Goal: Task Accomplishment & Management: Use online tool/utility

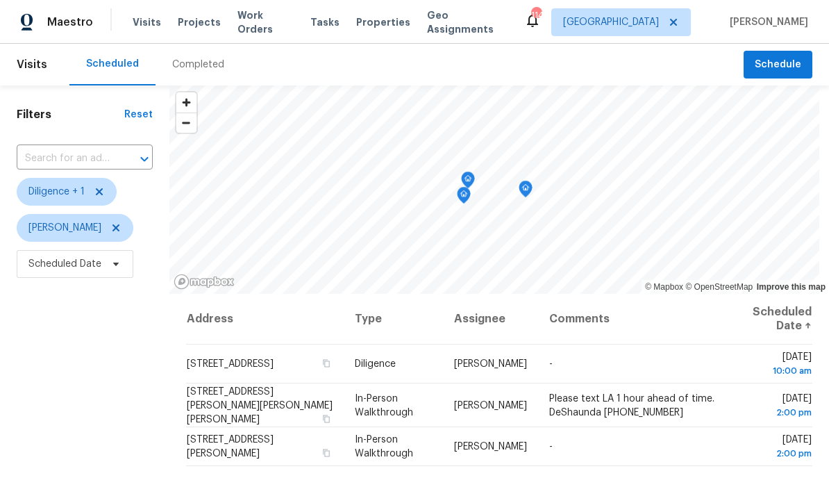
click at [81, 384] on div "Filters Reset ​ Diligence + 1 Mirsad Srna Scheduled Date" at bounding box center [84, 390] width 169 height 610
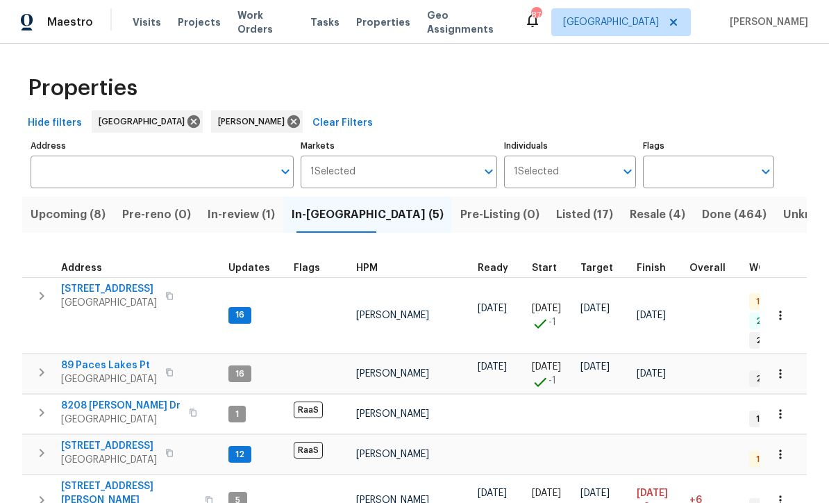
click at [556, 210] on span "Listed (17)" at bounding box center [584, 214] width 57 height 19
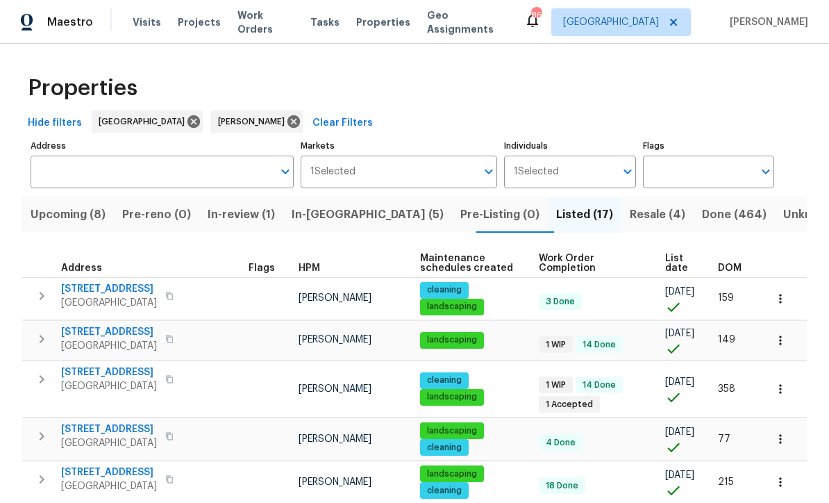
click at [630, 216] on span "Resale (4)" at bounding box center [658, 214] width 56 height 19
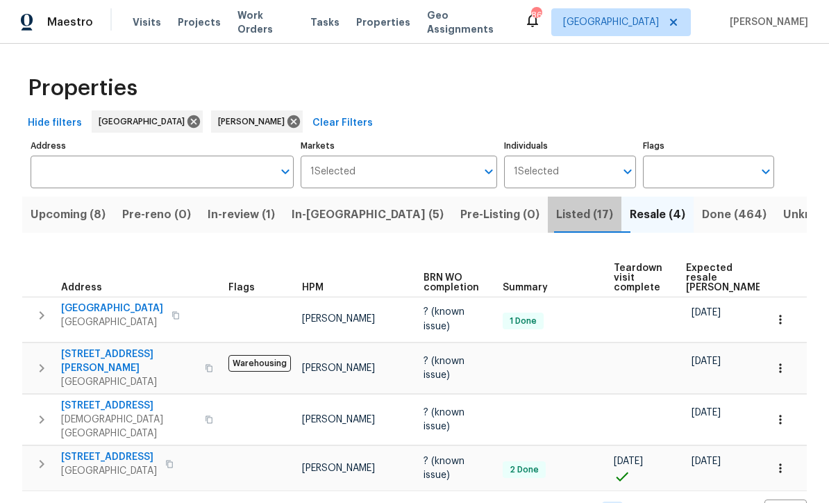
click at [556, 213] on span "Listed (17)" at bounding box center [584, 214] width 57 height 19
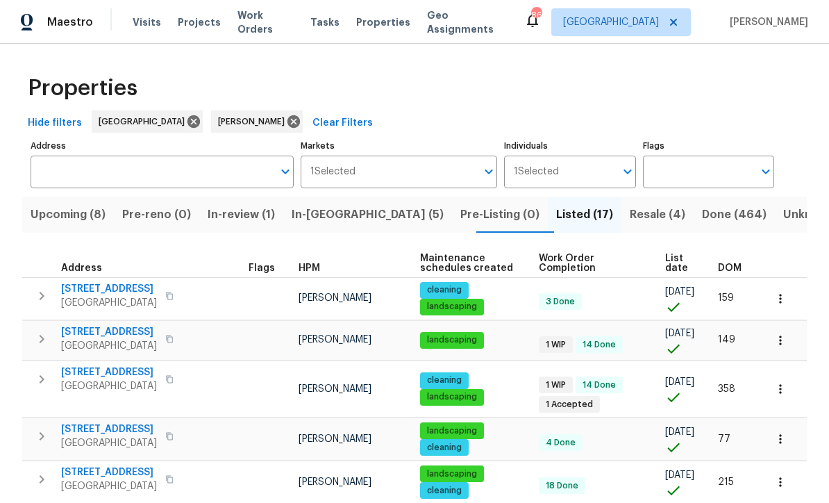
scroll to position [-1, 0]
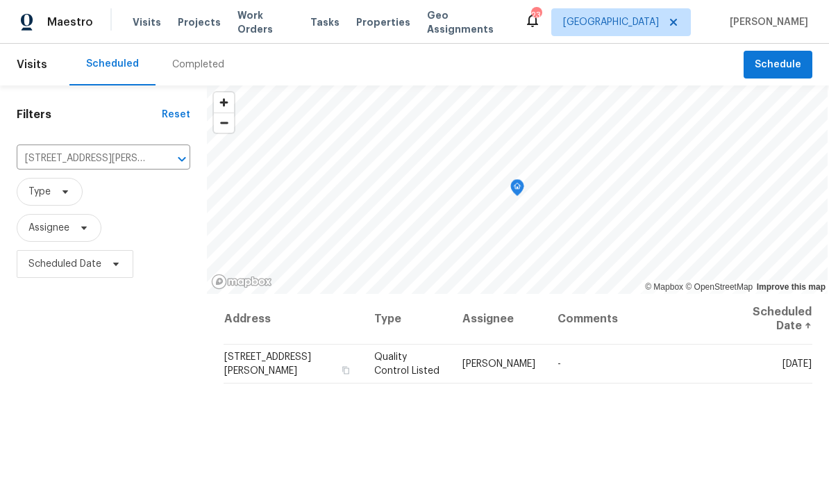
click at [167, 160] on icon "Clear" at bounding box center [164, 159] width 14 height 14
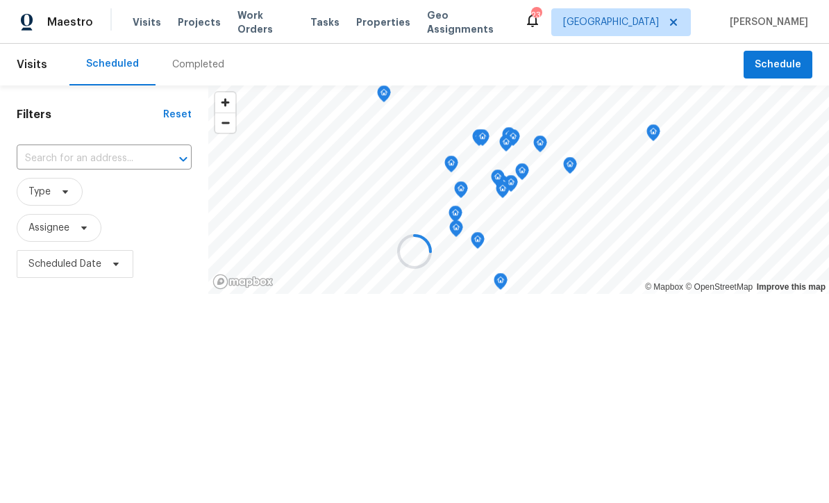
click at [49, 159] on div at bounding box center [414, 251] width 829 height 503
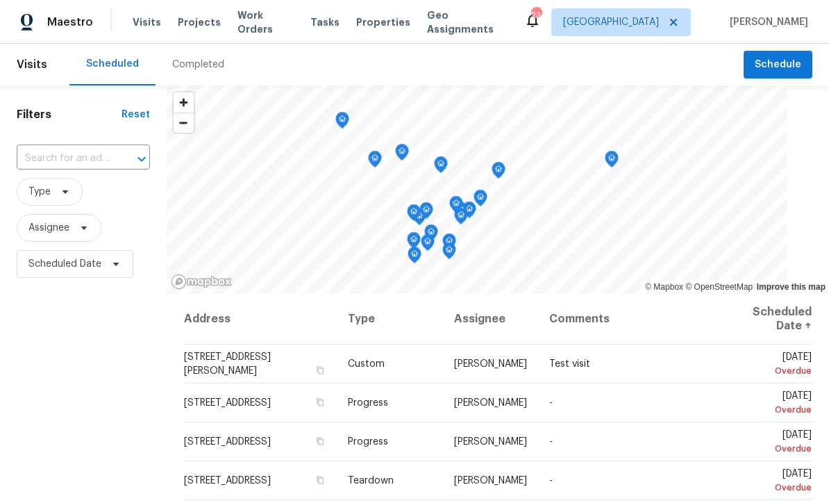
click at [46, 158] on input "text" at bounding box center [64, 159] width 94 height 22
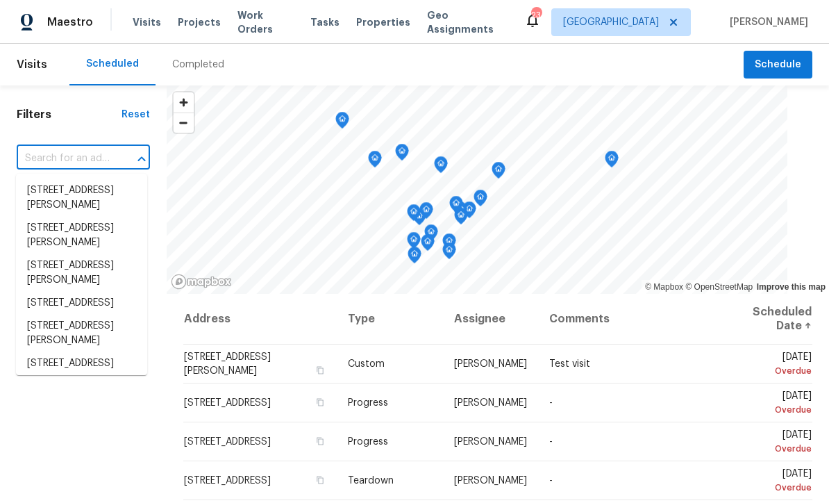
click at [35, 153] on input "text" at bounding box center [64, 159] width 94 height 22
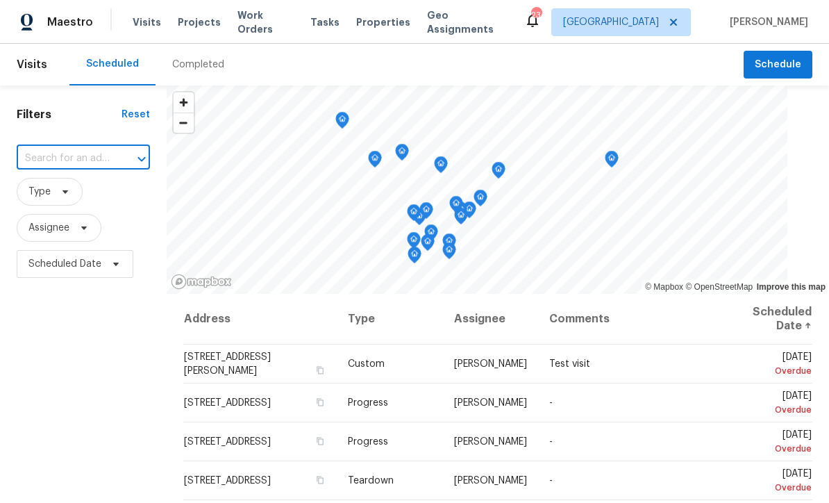
paste input "[STREET_ADDRESS][PERSON_NAME]"
type input "[STREET_ADDRESS][PERSON_NAME]"
click at [58, 188] on li "[STREET_ADDRESS][PERSON_NAME]" at bounding box center [81, 197] width 131 height 37
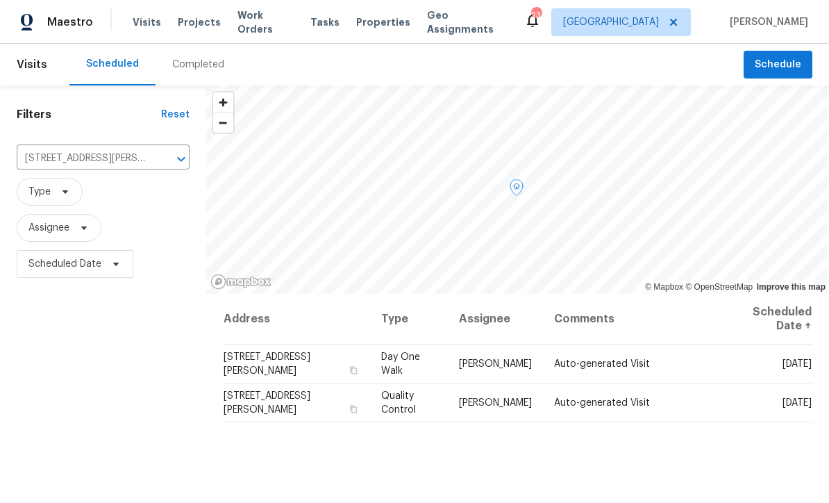
click at [0, 0] on icon at bounding box center [0, 0] width 0 height 0
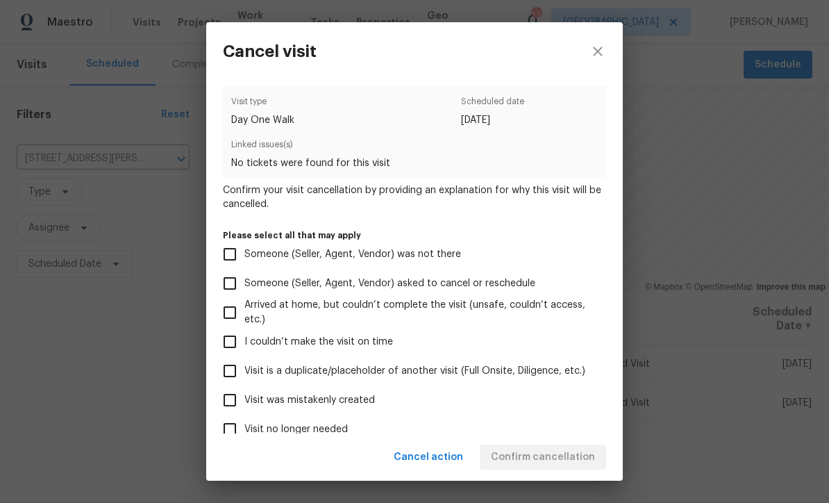
click at [228, 404] on input "Visit was mistakenly created" at bounding box center [229, 399] width 29 height 29
checkbox input "true"
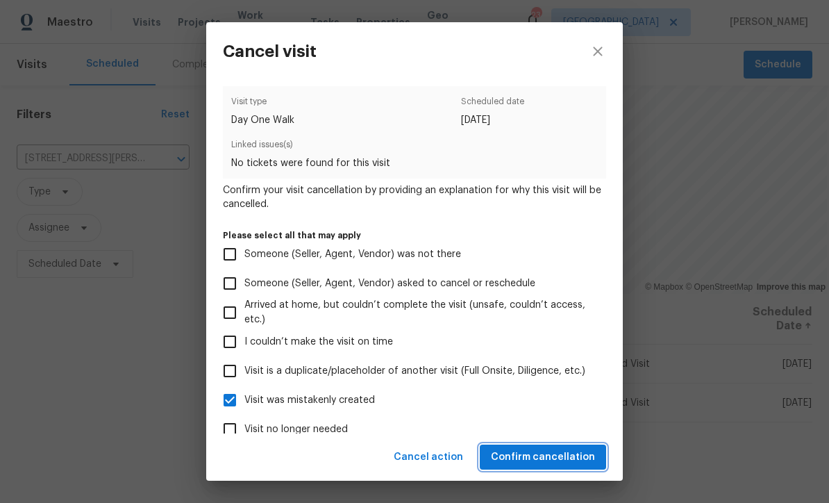
click at [539, 459] on span "Confirm cancellation" at bounding box center [543, 456] width 104 height 17
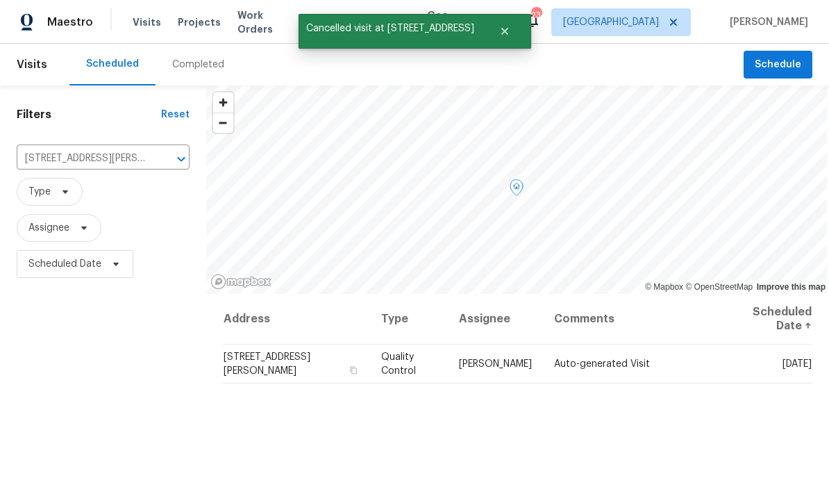
click at [0, 0] on icon at bounding box center [0, 0] width 0 height 0
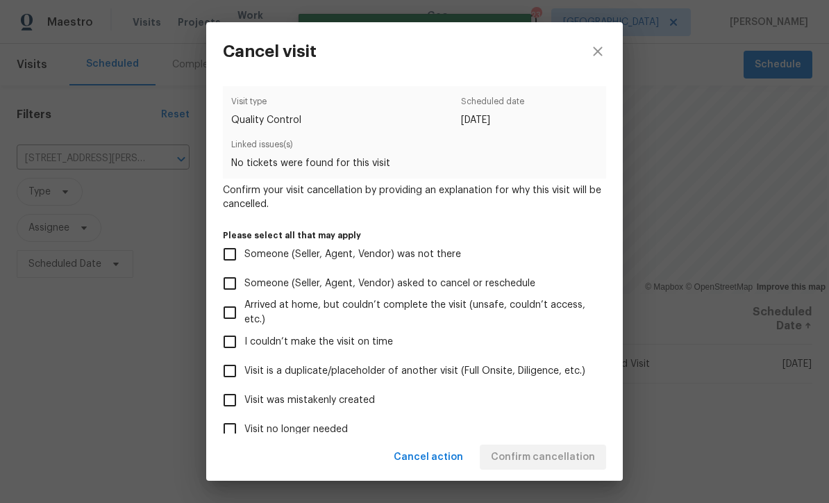
click at [226, 401] on input "Visit was mistakenly created" at bounding box center [229, 399] width 29 height 29
checkbox input "true"
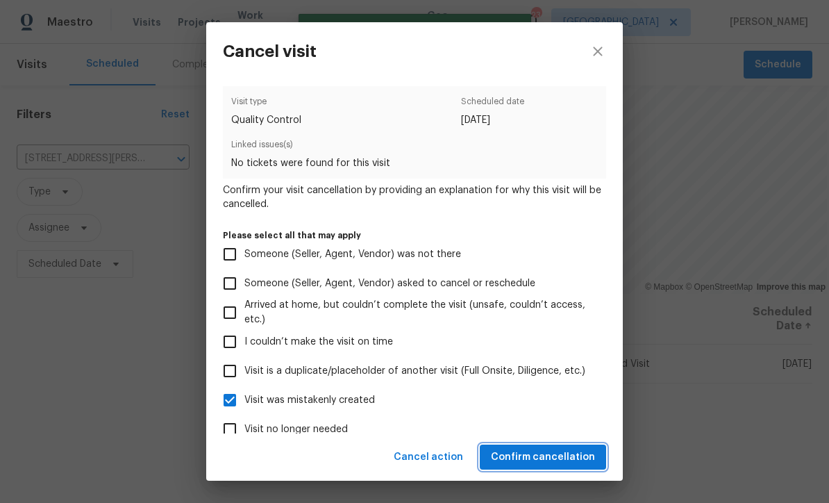
click at [541, 451] on span "Confirm cancellation" at bounding box center [543, 456] width 104 height 17
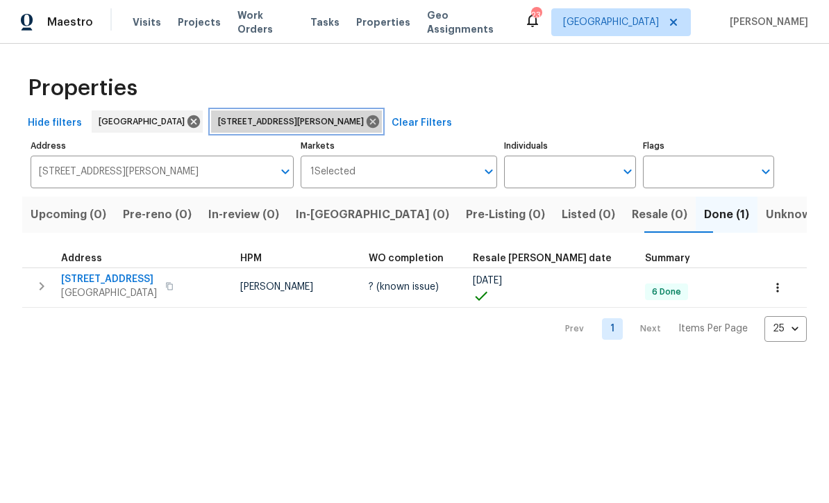
click at [365, 124] on icon at bounding box center [372, 121] width 15 height 15
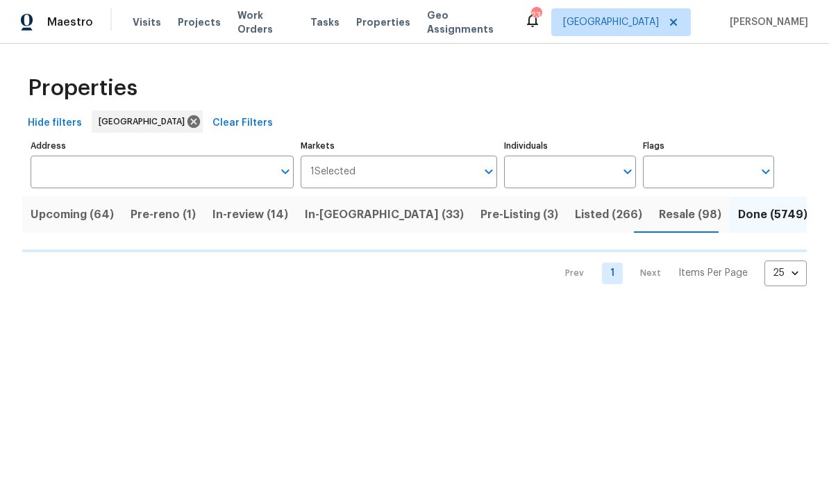
click at [87, 166] on input "Address" at bounding box center [152, 171] width 242 height 33
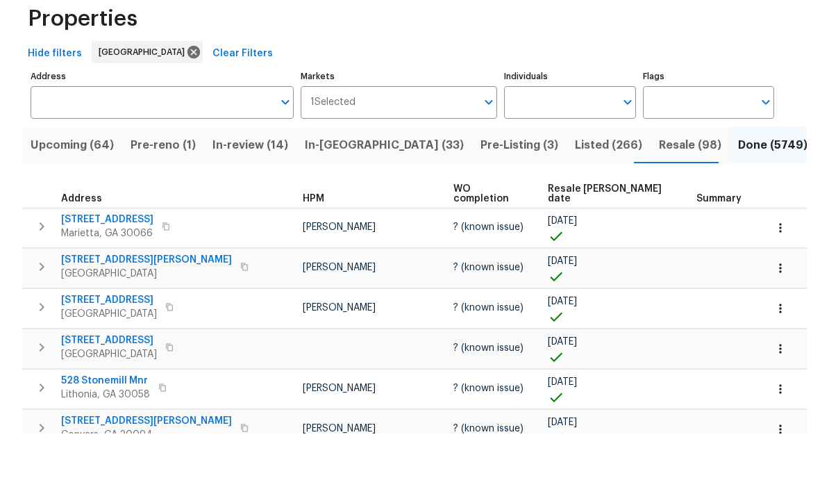
scroll to position [1, 0]
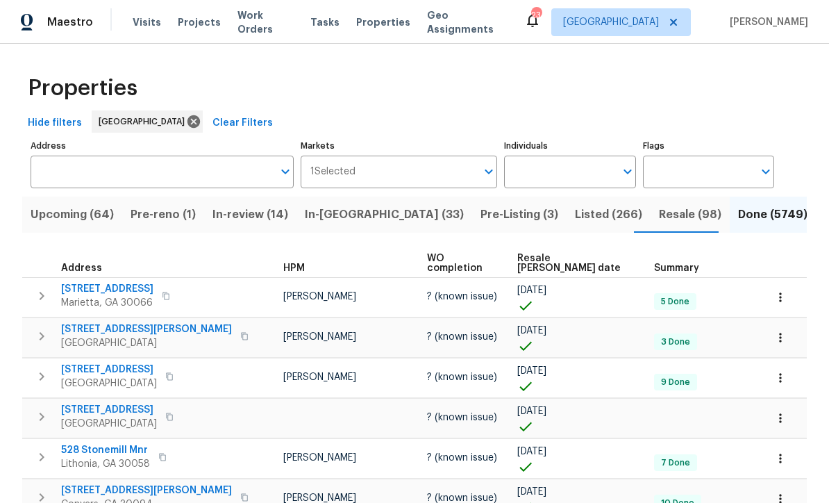
click at [61, 172] on input "Address" at bounding box center [152, 171] width 242 height 33
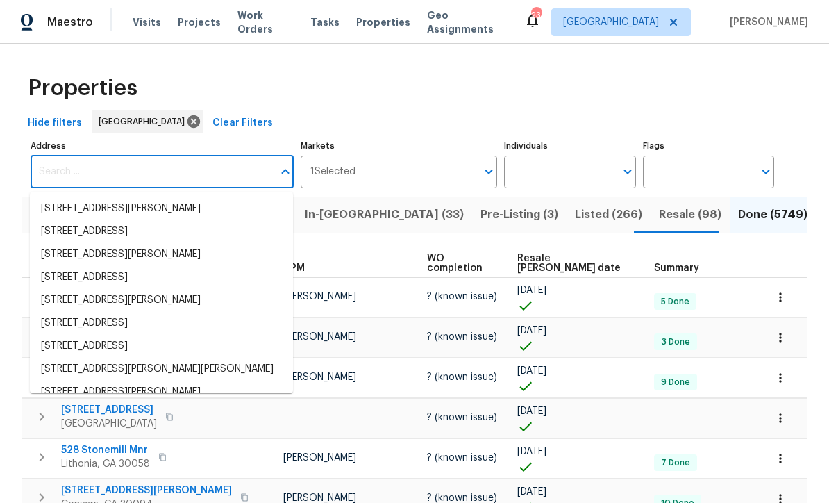
scroll to position [0, 0]
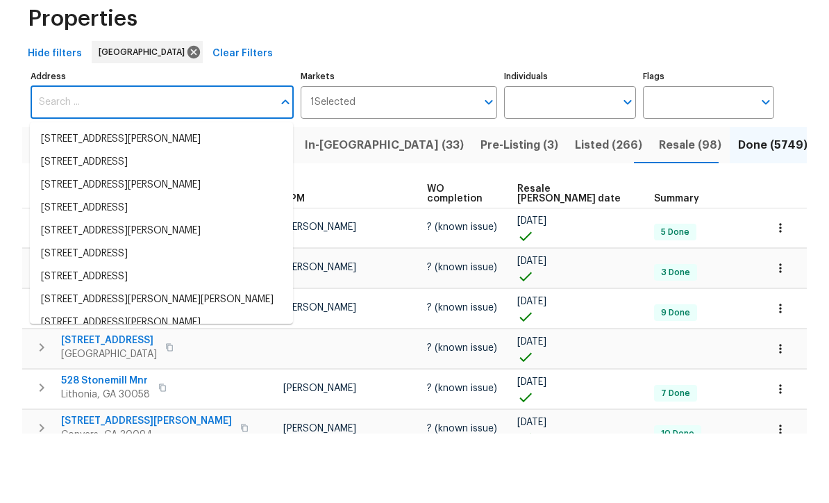
click at [57, 155] on input "Address" at bounding box center [152, 171] width 242 height 33
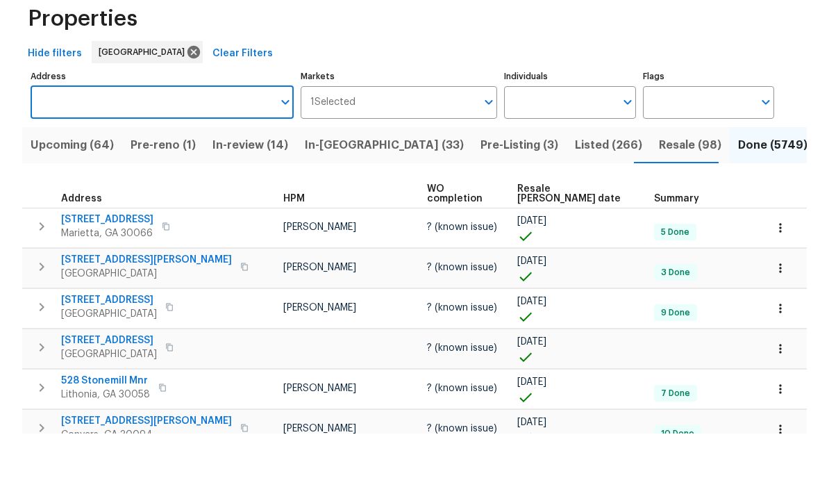
paste input "[STREET_ADDRESS][PERSON_NAME]"
type input "[STREET_ADDRESS][PERSON_NAME]"
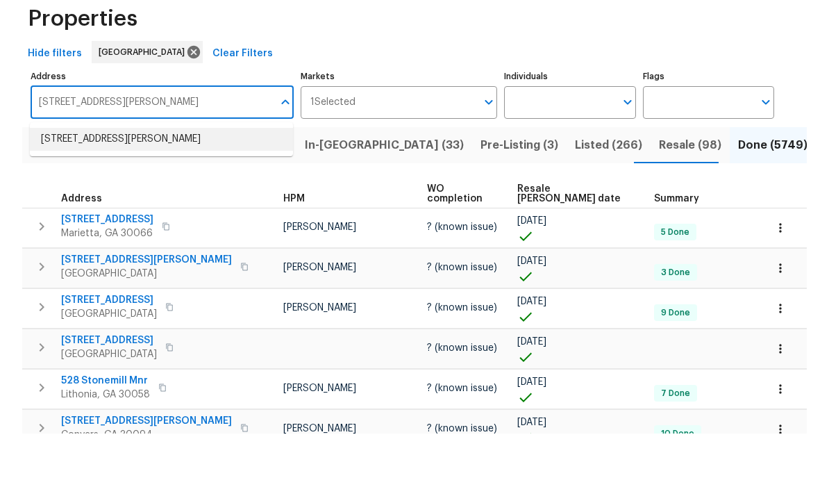
click at [96, 197] on li "574 Pool Rd Hiram GA 30141" at bounding box center [161, 208] width 263 height 23
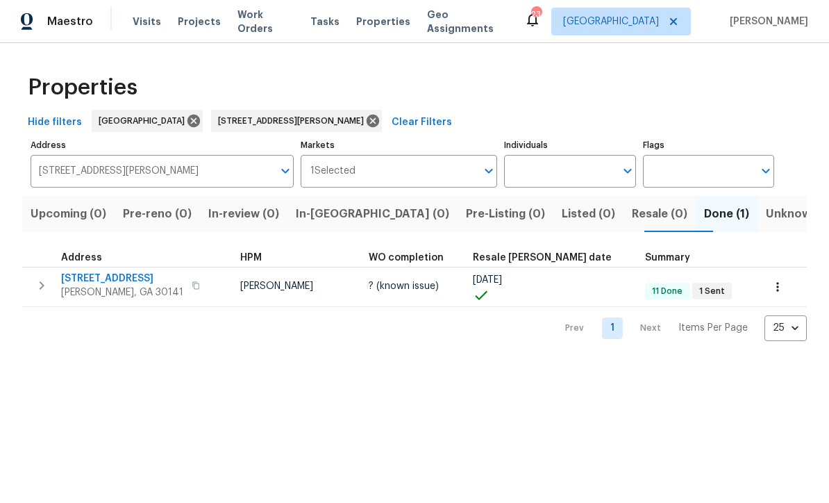
click at [89, 279] on span "[STREET_ADDRESS]" at bounding box center [122, 279] width 122 height 14
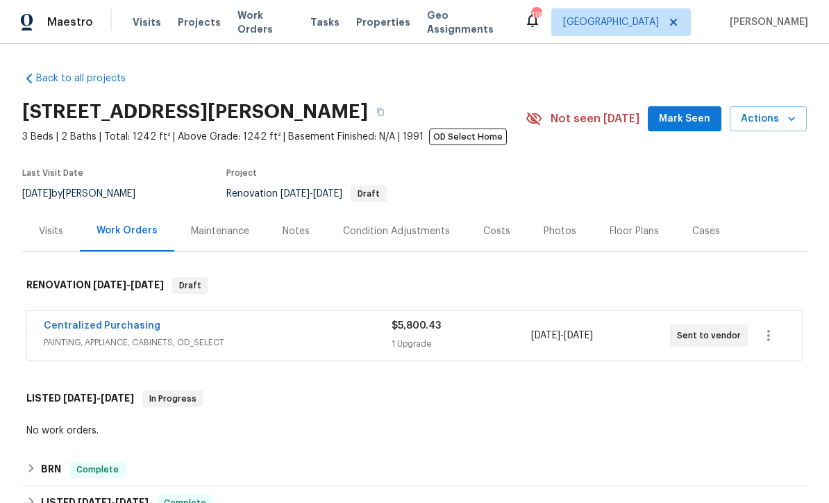
click at [104, 324] on link "Centralized Purchasing" at bounding box center [102, 326] width 117 height 10
